Goal: Task Accomplishment & Management: Complete application form

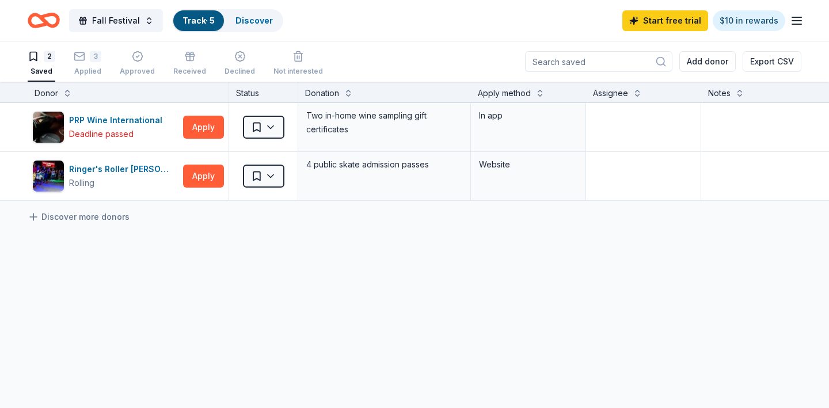
click at [194, 19] on link "Track · 5" at bounding box center [199, 21] width 32 height 10
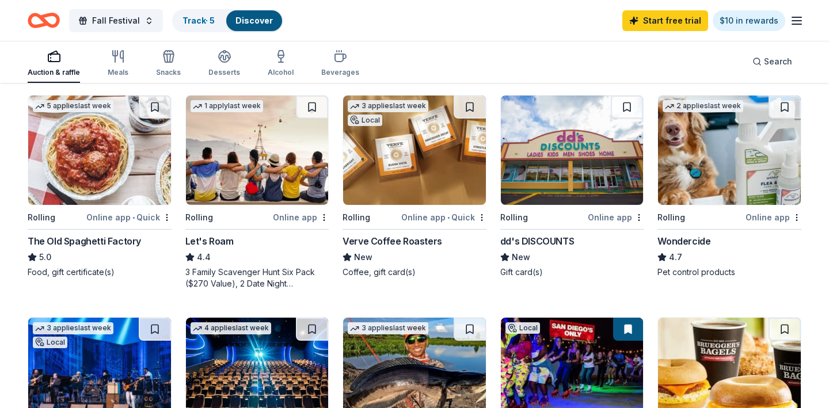
scroll to position [543, 0]
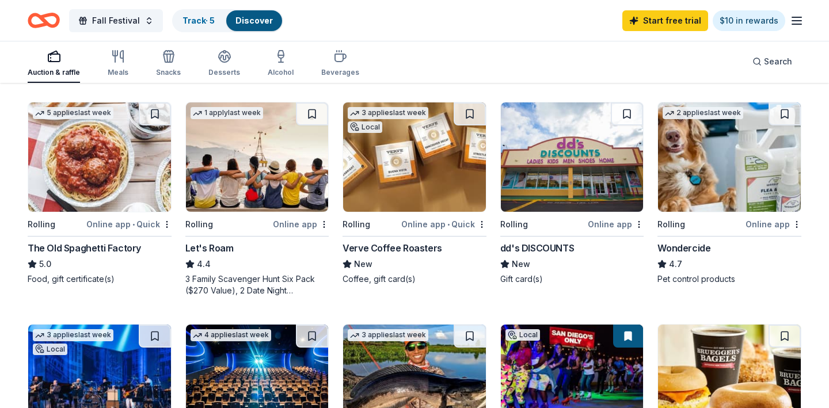
click at [566, 181] on img at bounding box center [572, 157] width 143 height 109
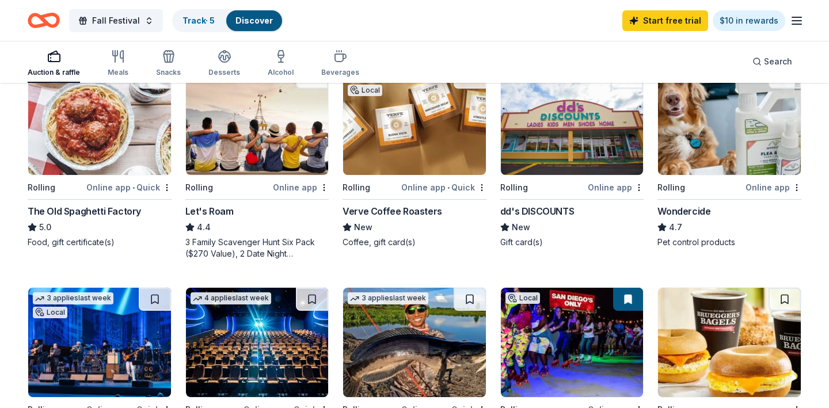
scroll to position [800, 0]
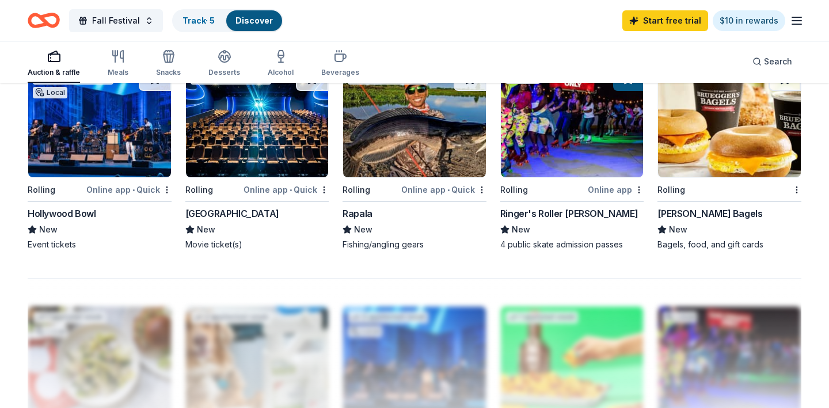
click at [703, 154] on img at bounding box center [729, 122] width 143 height 109
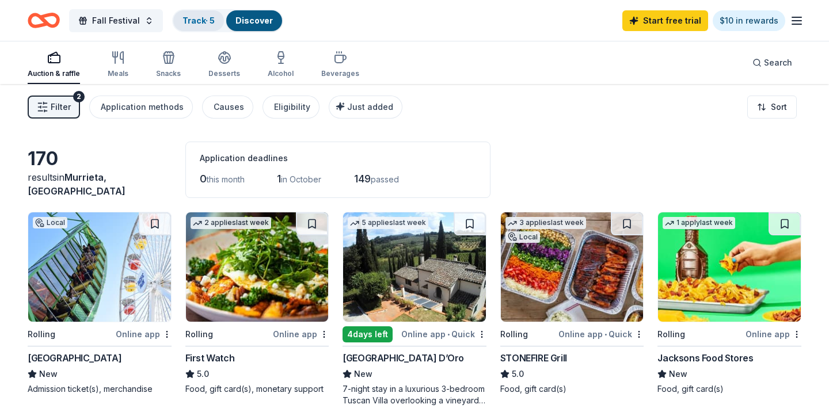
click at [193, 20] on link "Track · 5" at bounding box center [199, 21] width 32 height 10
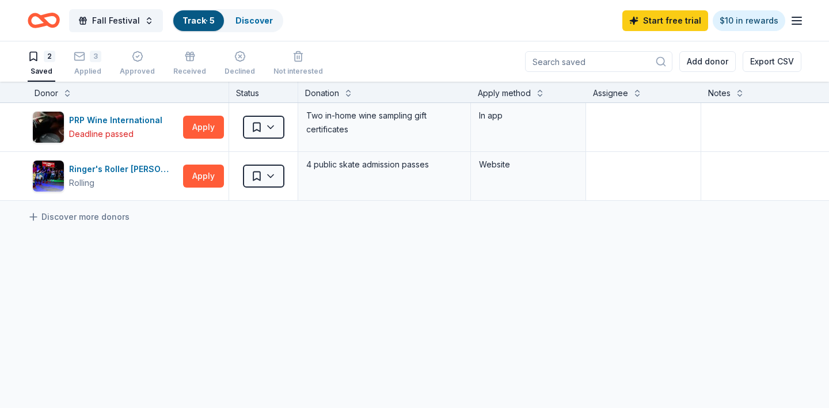
scroll to position [1, 0]
click at [86, 65] on div "3 Applied" at bounding box center [88, 62] width 28 height 25
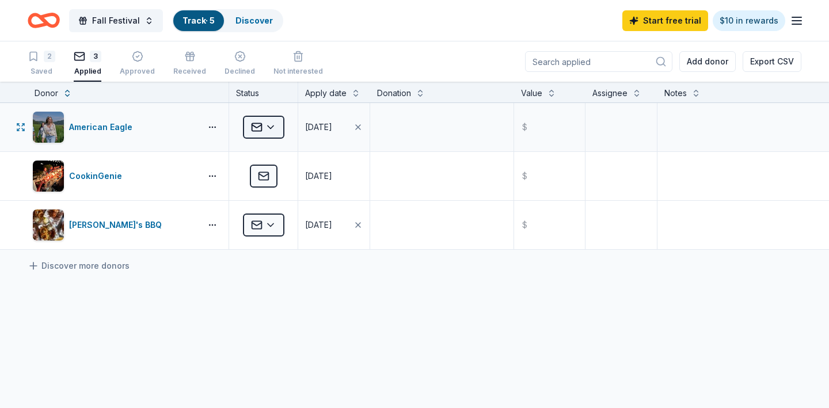
click at [272, 128] on html "Fall Festival Track · 5 Discover Start free trial $10 in rewards 2 Saved 3 Appl…" at bounding box center [414, 204] width 829 height 408
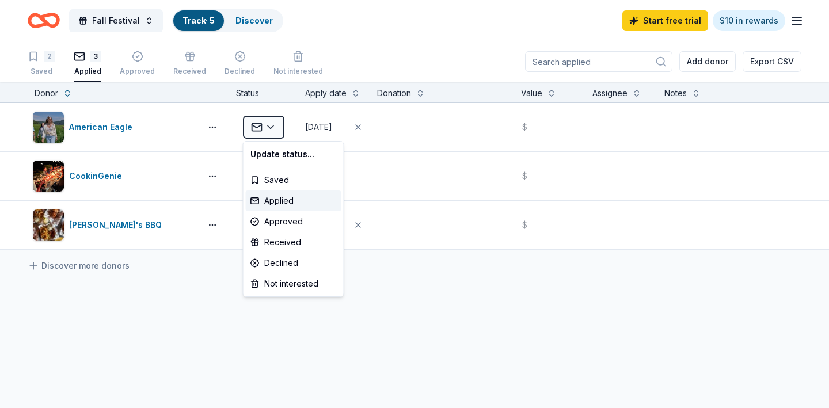
click at [44, 59] on html "Fall Festival Track · 5 Discover Start free trial $10 in rewards 2 Saved 3 Appl…" at bounding box center [414, 204] width 829 height 408
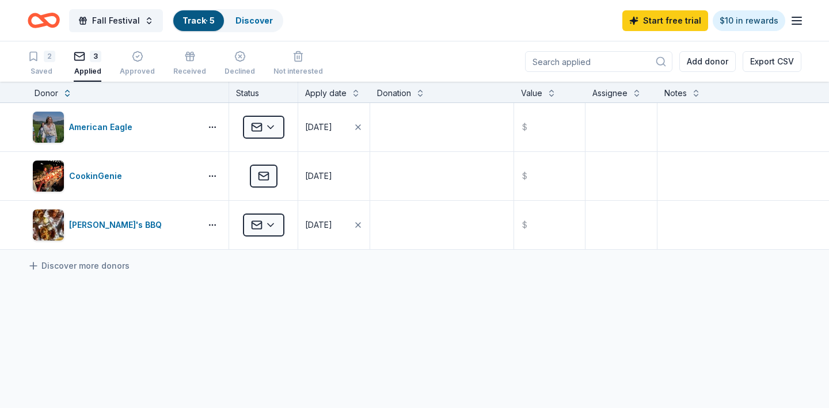
click at [44, 59] on div "2" at bounding box center [50, 57] width 12 height 12
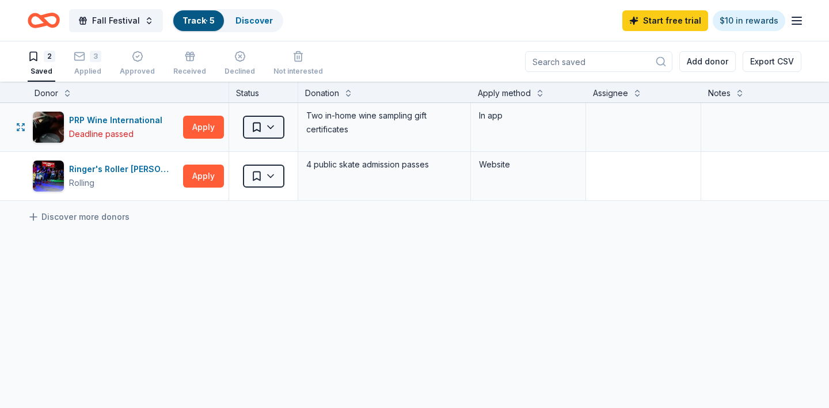
click at [272, 128] on html "Fall Festival Track · 5 Discover Start free trial $10 in rewards 2 Saved 3 Appl…" at bounding box center [414, 204] width 829 height 408
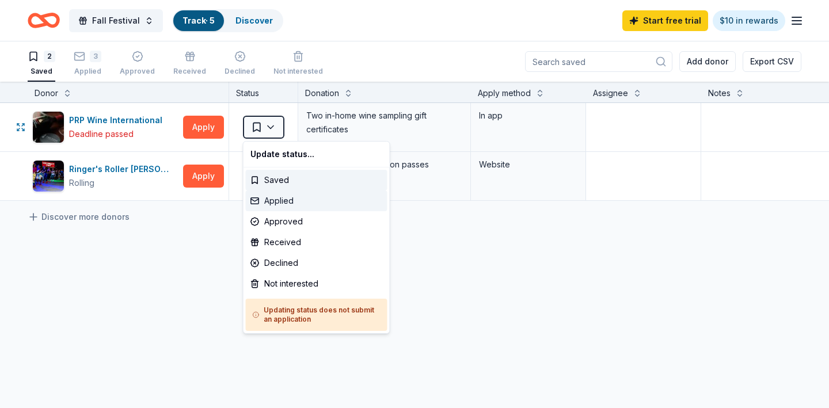
click at [272, 202] on div "Applied" at bounding box center [317, 201] width 142 height 21
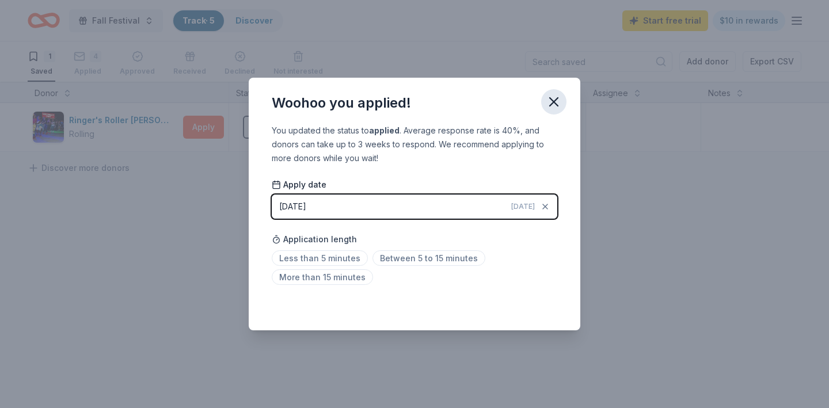
click at [548, 100] on icon "button" at bounding box center [554, 102] width 16 height 16
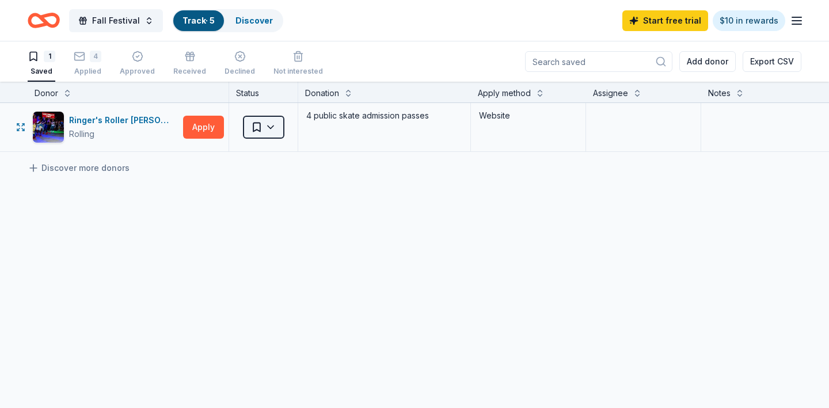
click at [272, 128] on html "Fall Festival Track · 5 Discover Start free trial $10 in rewards 1 Saved 4 Appl…" at bounding box center [414, 204] width 829 height 408
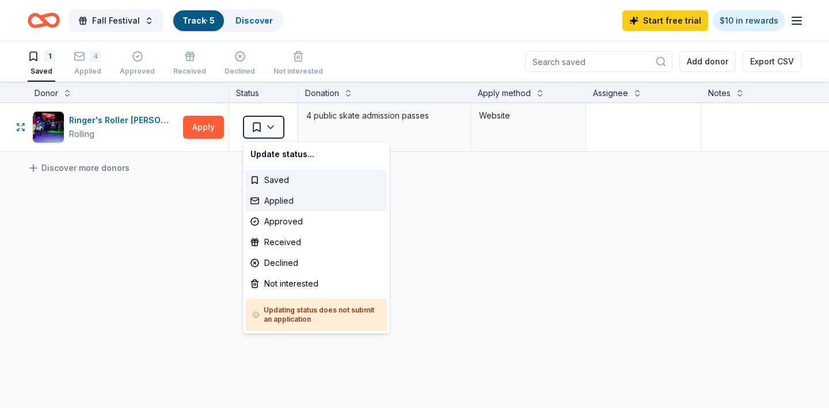
click at [275, 203] on div "Applied" at bounding box center [317, 201] width 142 height 21
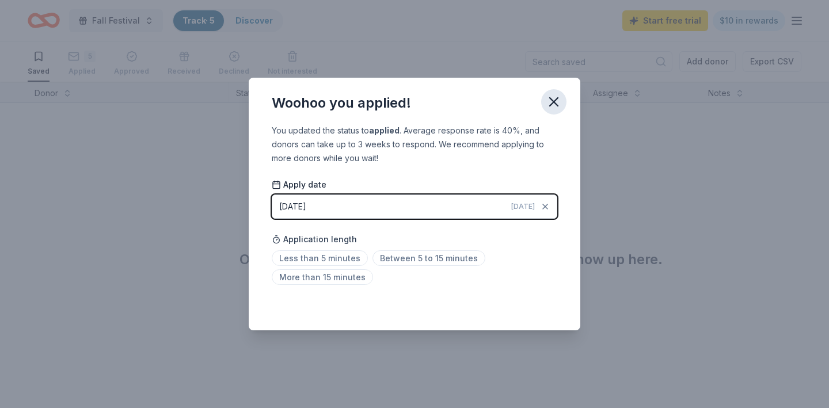
click at [553, 108] on icon "button" at bounding box center [554, 102] width 16 height 16
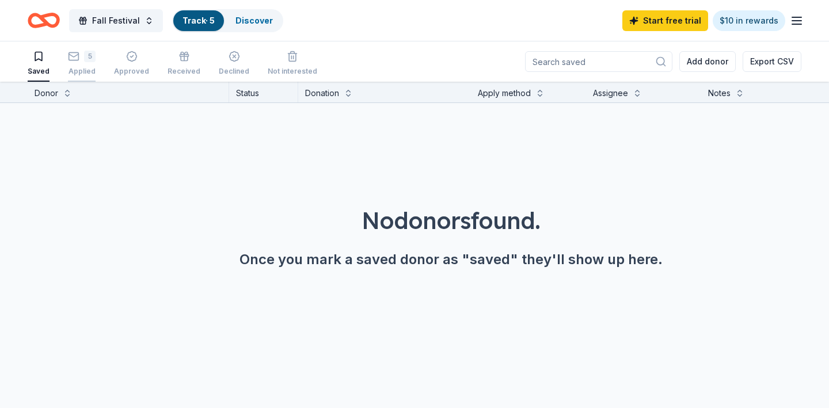
click at [78, 67] on div "Applied" at bounding box center [82, 64] width 28 height 9
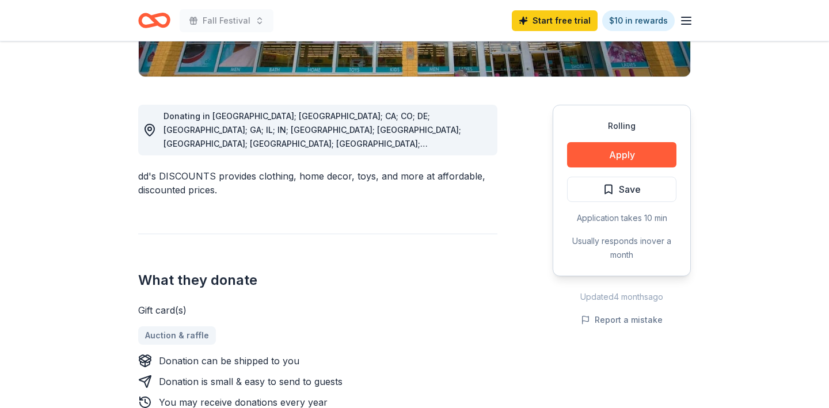
scroll to position [273, 0]
click at [604, 157] on button "Apply" at bounding box center [621, 154] width 109 height 25
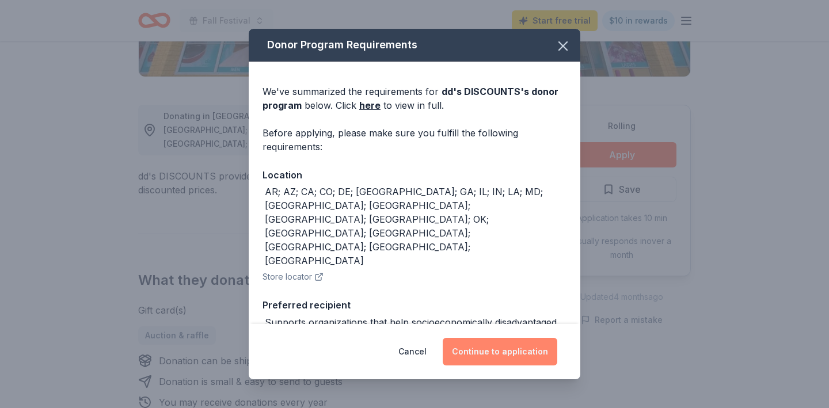
click at [493, 354] on button "Continue to application" at bounding box center [500, 352] width 115 height 28
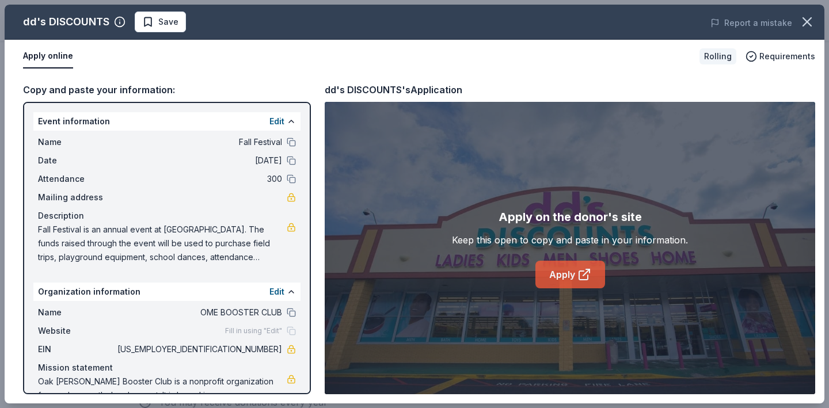
click at [561, 267] on link "Apply" at bounding box center [571, 275] width 70 height 28
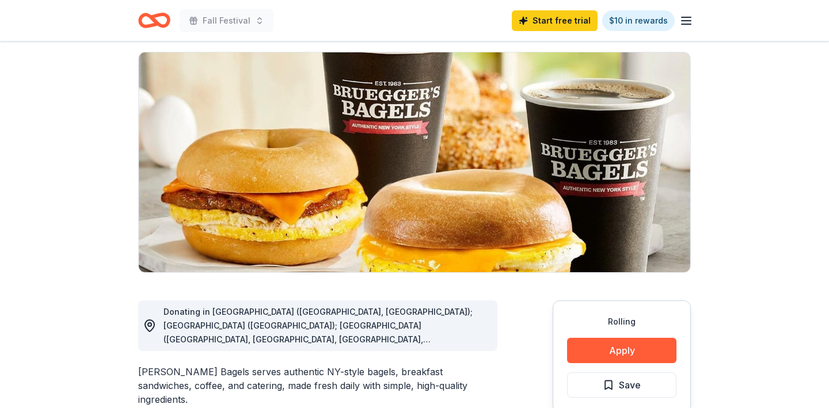
scroll to position [77, 0]
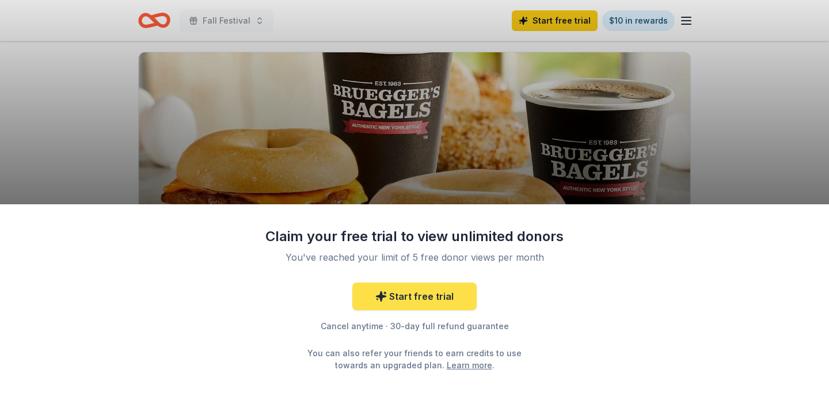
click at [416, 299] on link "Start free trial" at bounding box center [415, 297] width 124 height 28
